Goal: Find specific page/section: Find specific page/section

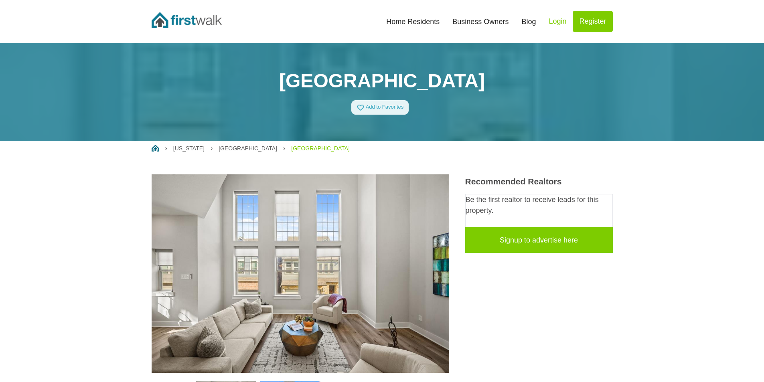
click at [425, 19] on link "Home Residents" at bounding box center [413, 22] width 66 height 18
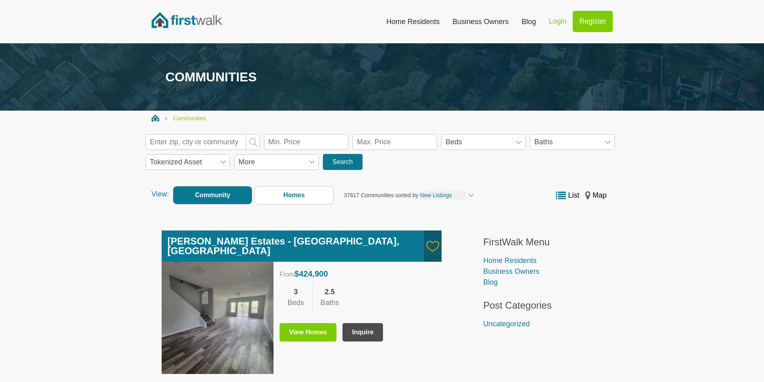
click at [482, 19] on link "Business Owners" at bounding box center [480, 22] width 69 height 18
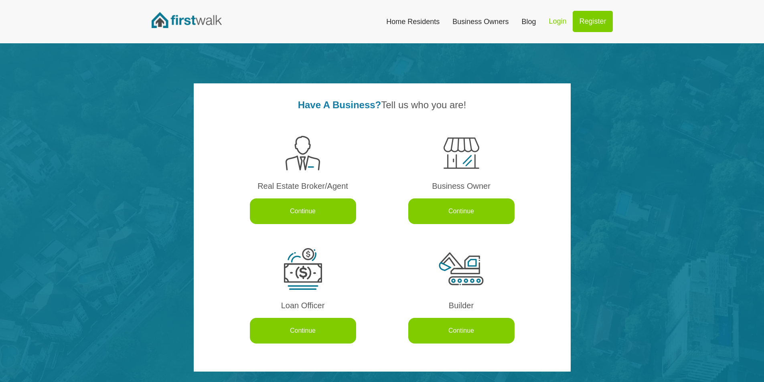
drag, startPoint x: 227, startPoint y: 63, endPoint x: 212, endPoint y: 57, distance: 15.9
click at [225, 61] on div "Have A Business? Tell us who you are! Real Estate Broker/Agent Continue Busines…" at bounding box center [382, 248] width 764 height 410
